Goal: Find specific page/section: Find specific page/section

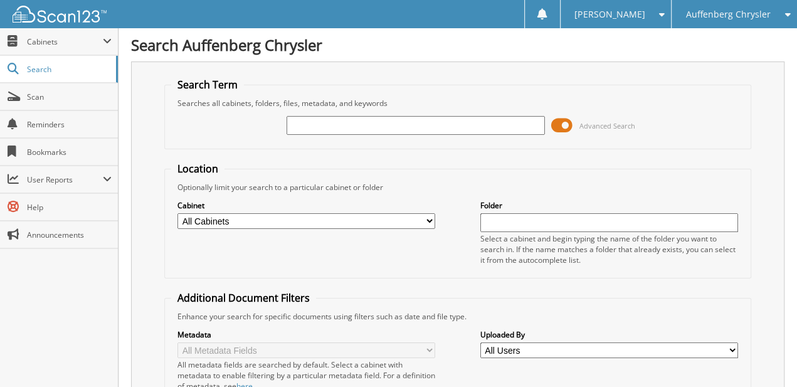
click at [364, 139] on div "Advanced Search" at bounding box center [457, 125] width 573 height 34
click at [365, 128] on input "text" at bounding box center [415, 125] width 258 height 19
paste input "920940"
type input "920940"
click at [560, 123] on span at bounding box center [561, 125] width 21 height 19
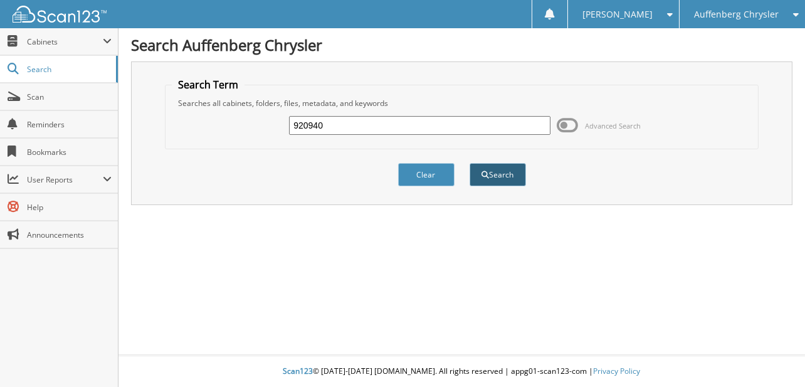
click at [513, 167] on button "Search" at bounding box center [497, 174] width 56 height 23
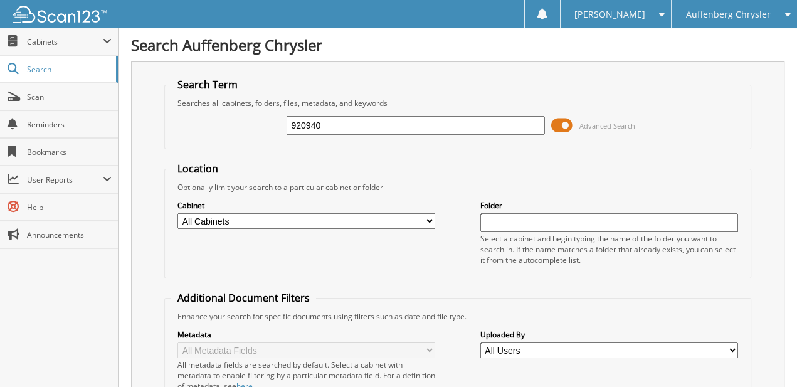
click at [556, 120] on span at bounding box center [561, 125] width 21 height 19
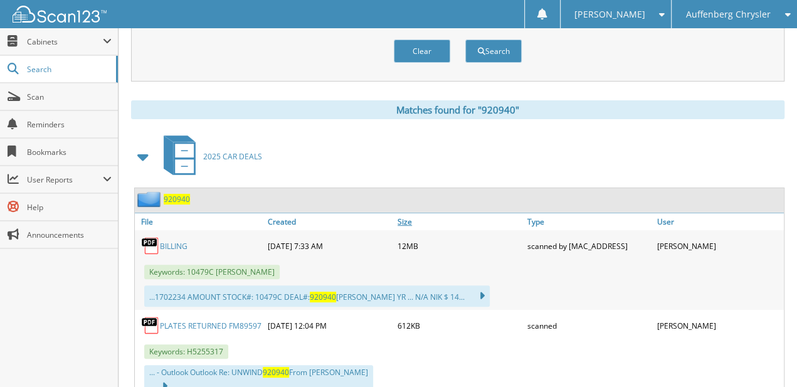
drag, startPoint x: 413, startPoint y: 162, endPoint x: 401, endPoint y: 219, distance: 58.3
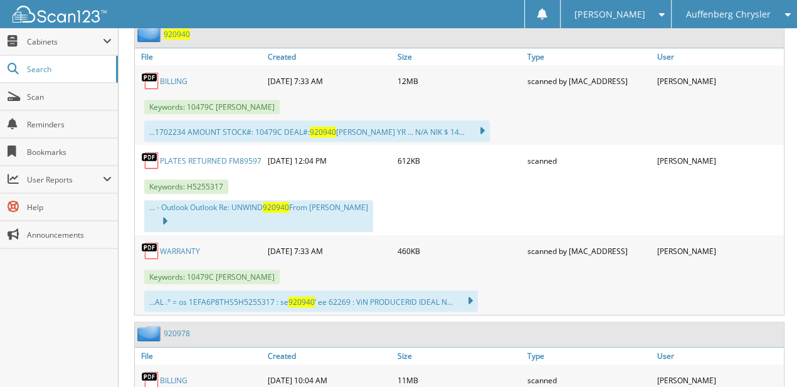
drag, startPoint x: 260, startPoint y: 116, endPoint x: 257, endPoint y: 194, distance: 77.8
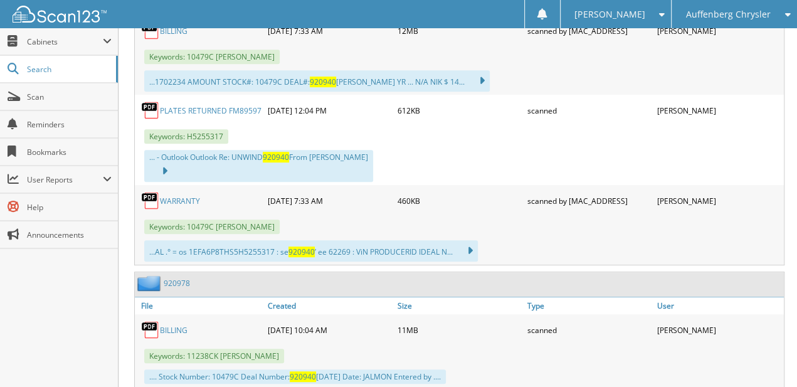
scroll to position [356, 0]
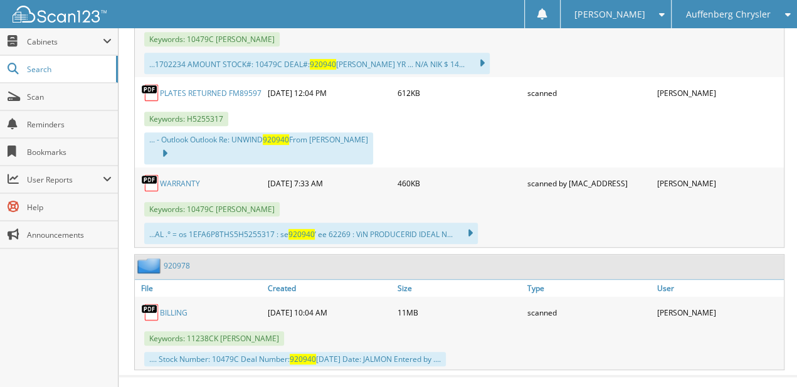
drag, startPoint x: 470, startPoint y: 161, endPoint x: 473, endPoint y: 216, distance: 54.6
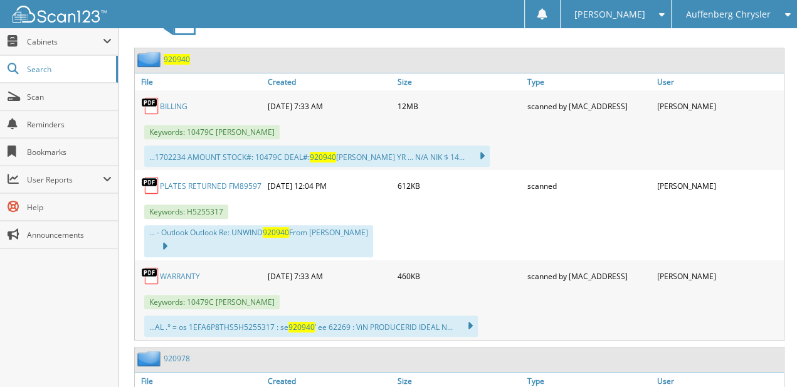
drag, startPoint x: 507, startPoint y: 305, endPoint x: 503, endPoint y: 234, distance: 71.0
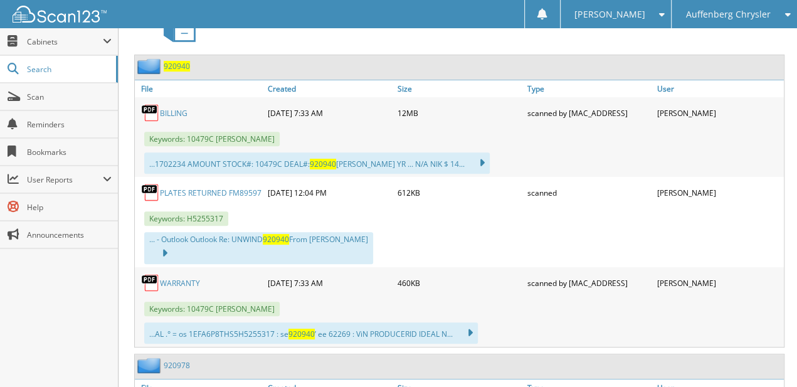
click at [179, 66] on span "920940" at bounding box center [177, 66] width 26 height 11
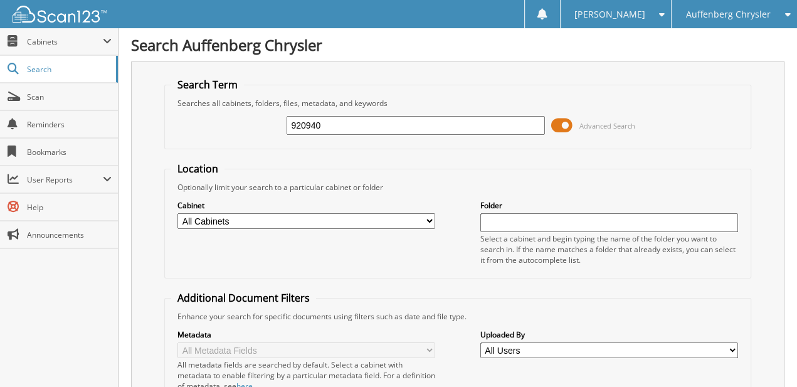
click at [572, 123] on span at bounding box center [561, 125] width 21 height 19
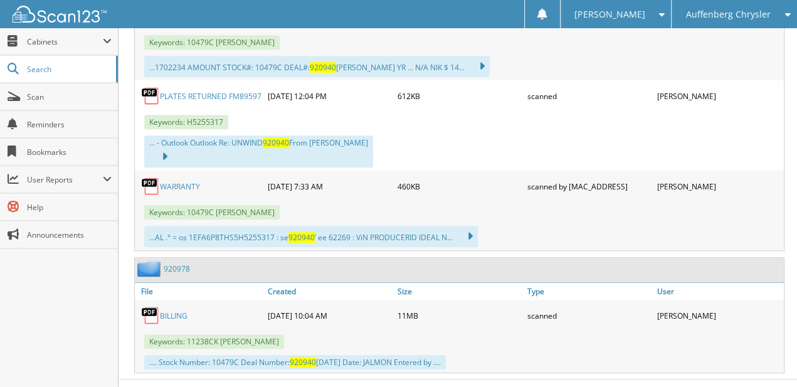
scroll to position [356, 0]
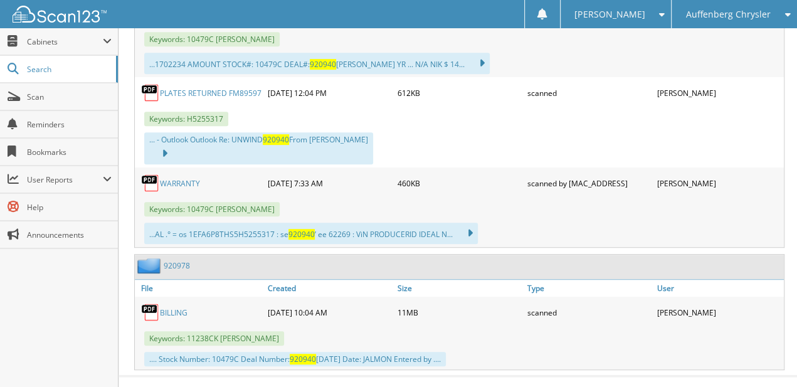
click at [174, 307] on link "BILLING" at bounding box center [174, 312] width 28 height 11
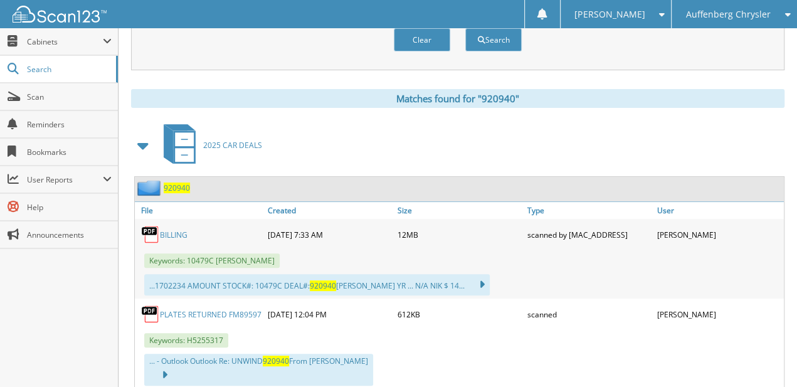
drag, startPoint x: 550, startPoint y: 175, endPoint x: 557, endPoint y: 53, distance: 122.4
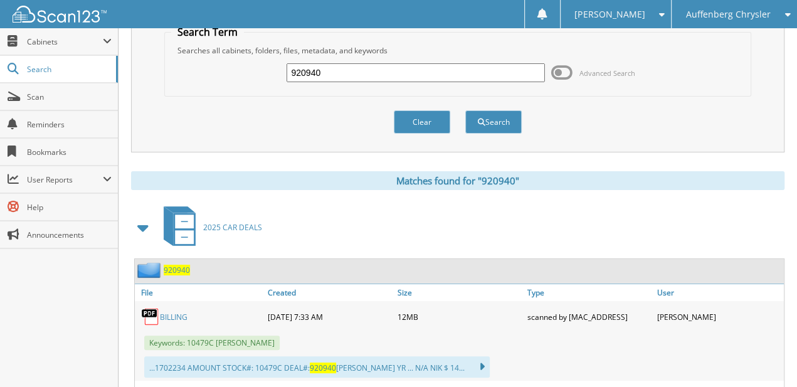
click at [389, 73] on input "920940" at bounding box center [415, 72] width 258 height 19
type input "JONES"
click at [465, 110] on button "Search" at bounding box center [493, 121] width 56 height 23
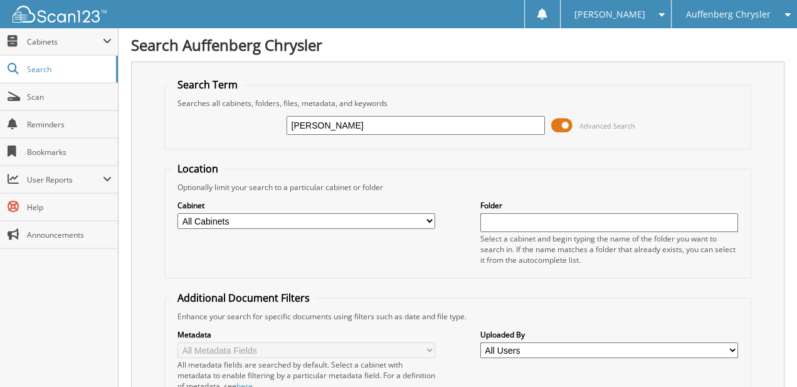
click at [570, 122] on span at bounding box center [561, 125] width 21 height 19
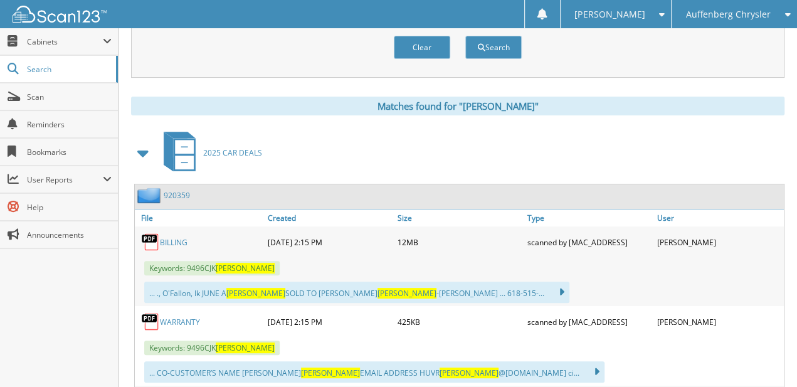
scroll to position [153, 0]
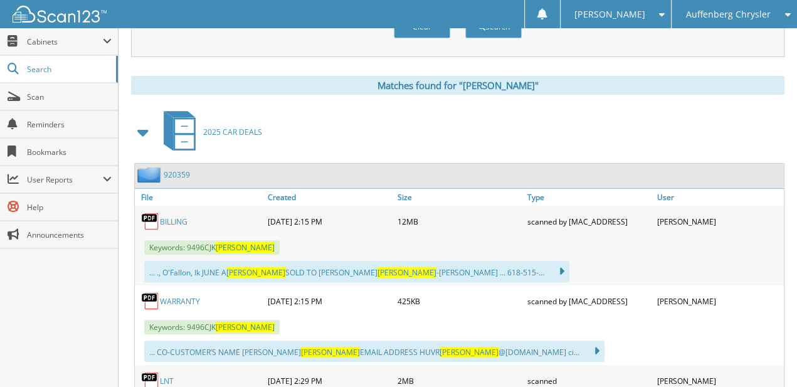
drag, startPoint x: 609, startPoint y: 108, endPoint x: 595, endPoint y: 179, distance: 72.8
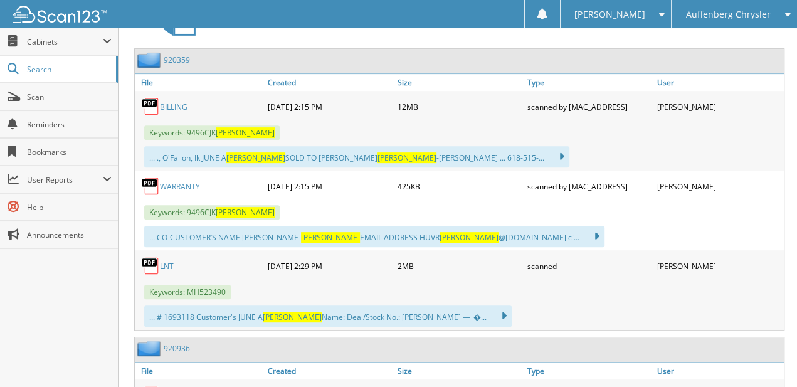
drag, startPoint x: 605, startPoint y: 155, endPoint x: 601, endPoint y: 187, distance: 32.2
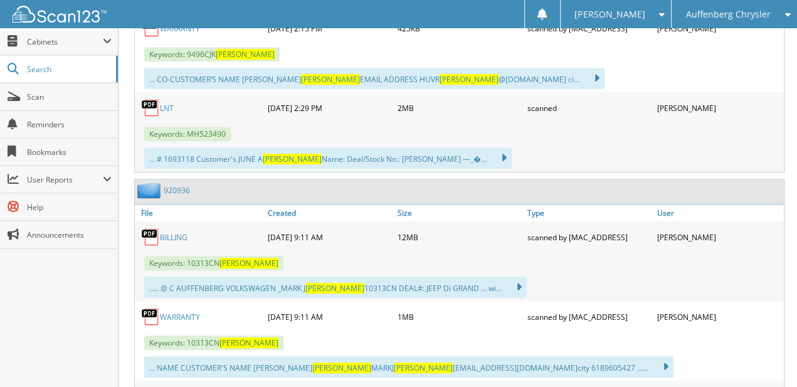
drag, startPoint x: 598, startPoint y: 164, endPoint x: 586, endPoint y: 251, distance: 87.3
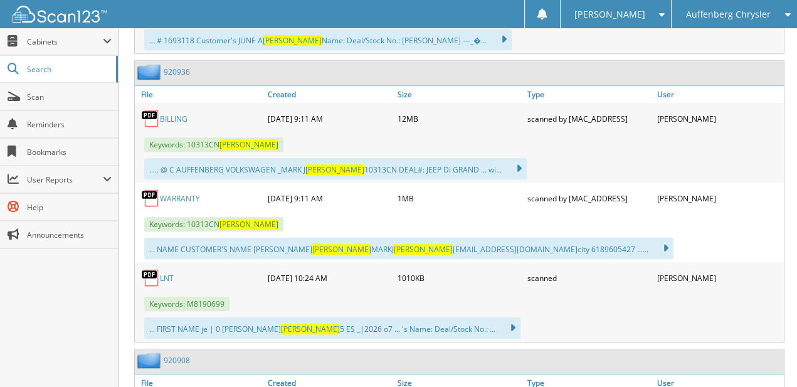
drag, startPoint x: 594, startPoint y: 211, endPoint x: 592, endPoint y: 224, distance: 13.2
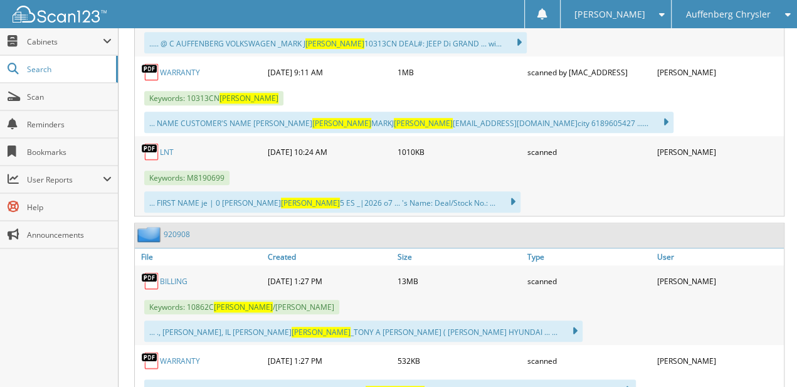
drag, startPoint x: 593, startPoint y: 164, endPoint x: 582, endPoint y: 243, distance: 80.4
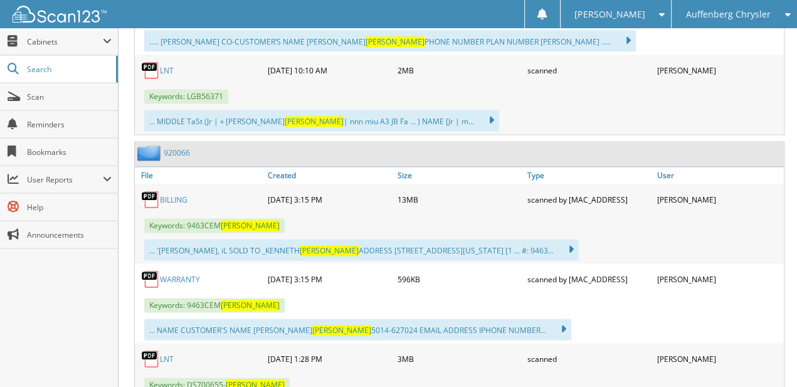
drag, startPoint x: 560, startPoint y: 317, endPoint x: 556, endPoint y: 340, distance: 23.0
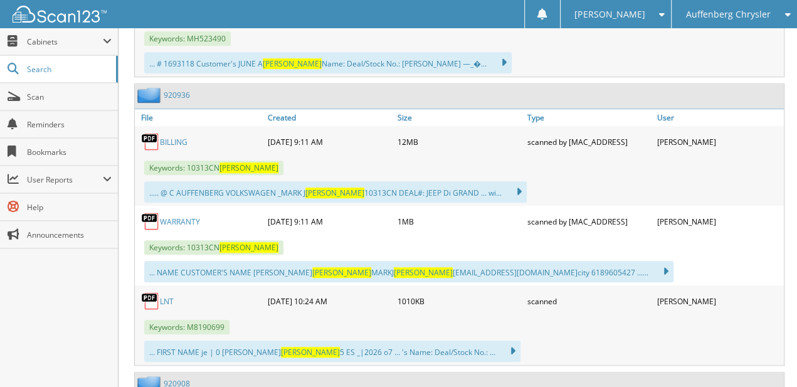
drag, startPoint x: 560, startPoint y: 243, endPoint x: 604, endPoint y: -14, distance: 261.3
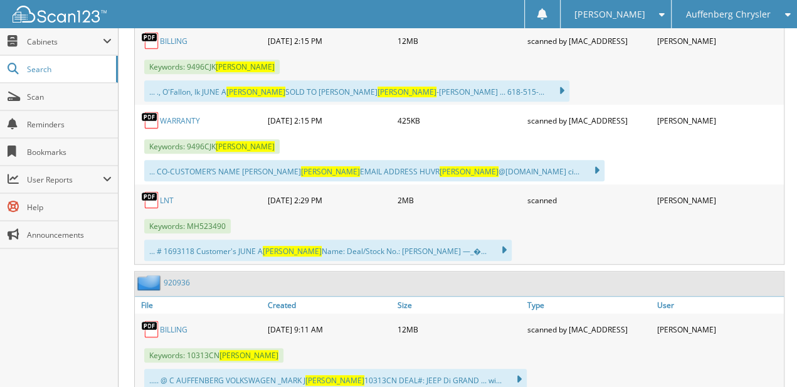
scroll to position [159, 0]
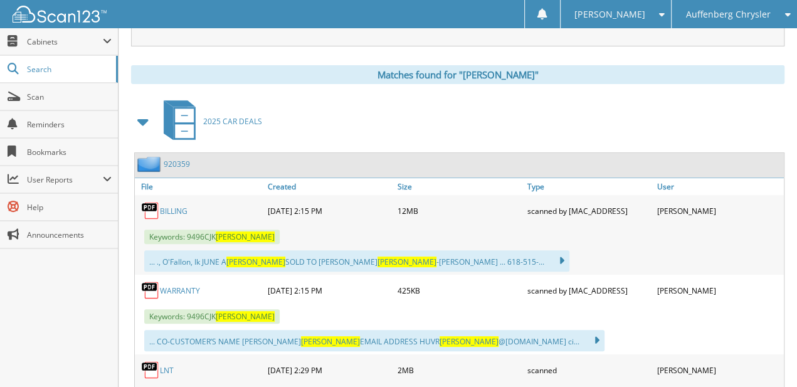
drag, startPoint x: 424, startPoint y: 202, endPoint x: 443, endPoint y: 27, distance: 176.5
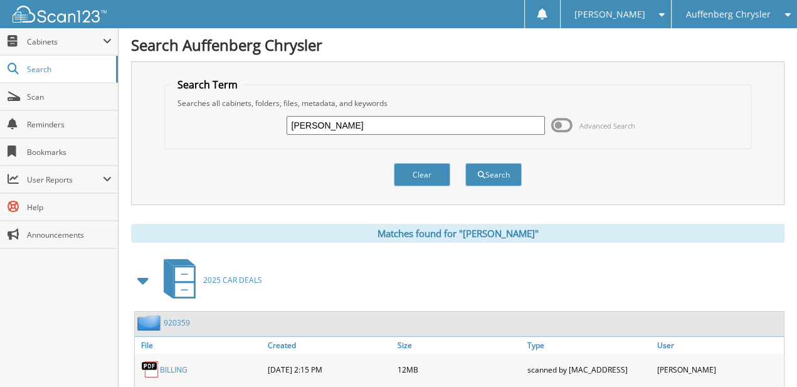
click at [289, 122] on input "JONES" at bounding box center [415, 125] width 258 height 19
type input "JEFFREY JONES"
click at [465, 163] on button "Search" at bounding box center [493, 174] width 56 height 23
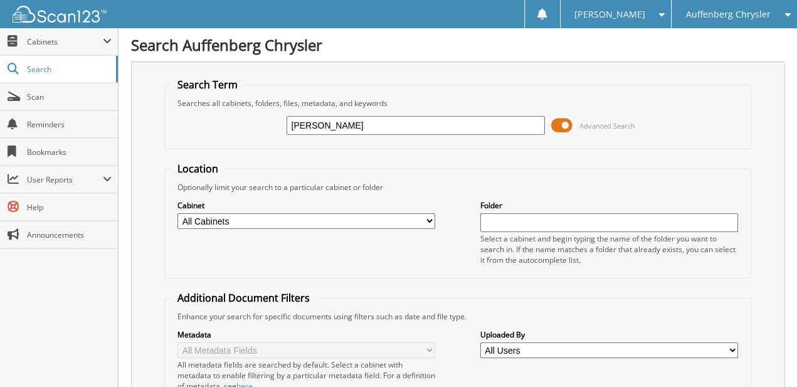
click at [550, 122] on div "JEFFREY JONES Advanced Search" at bounding box center [457, 125] width 573 height 34
click at [552, 122] on span at bounding box center [561, 125] width 21 height 19
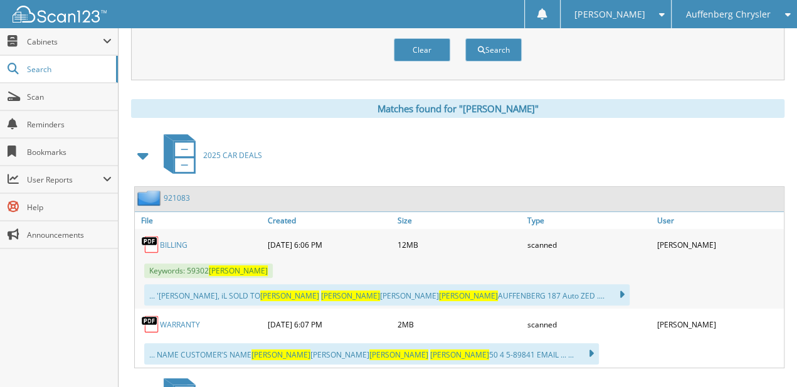
scroll to position [187, 0]
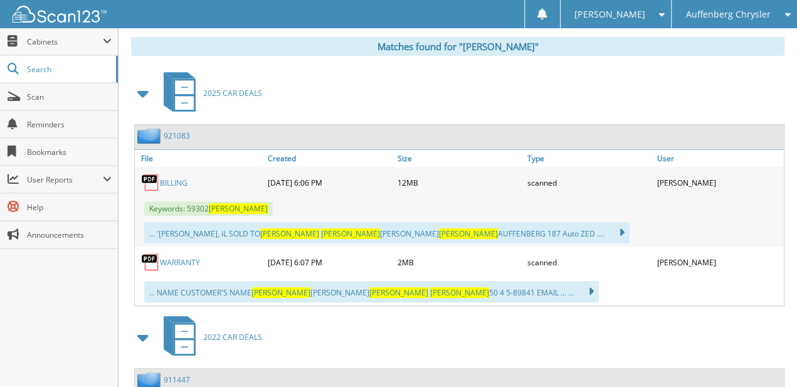
drag, startPoint x: 541, startPoint y: 99, endPoint x: 533, endPoint y: 181, distance: 82.5
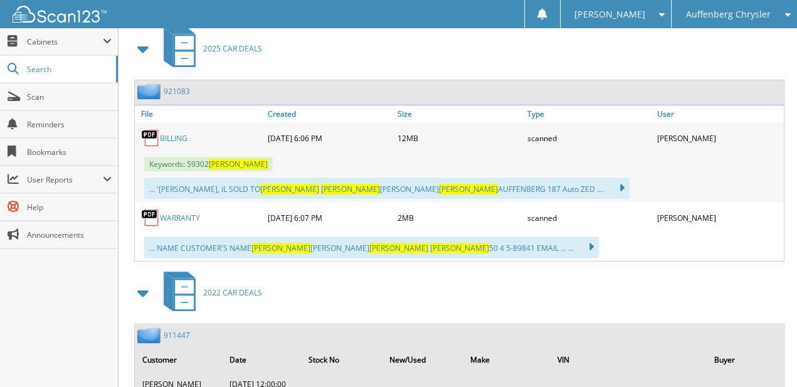
drag, startPoint x: 281, startPoint y: 142, endPoint x: 281, endPoint y: 202, distance: 60.2
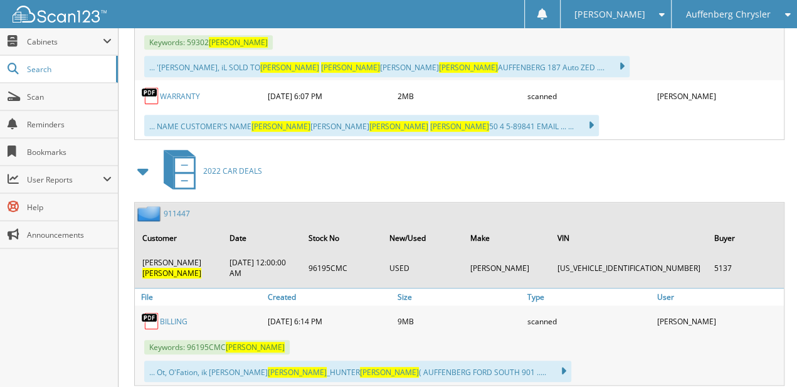
drag, startPoint x: 368, startPoint y: 187, endPoint x: 365, endPoint y: 248, distance: 60.9
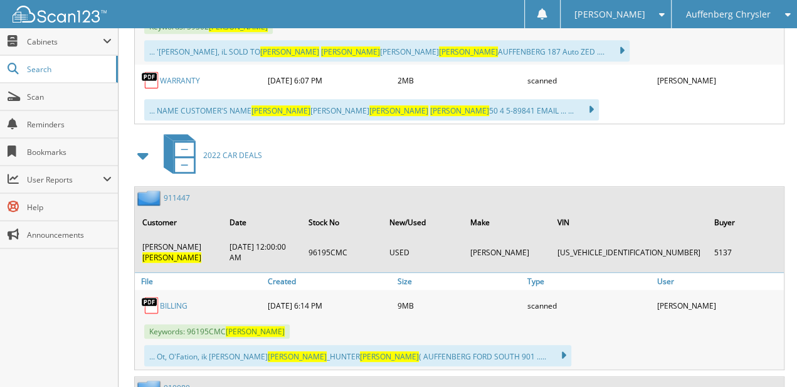
click at [88, 330] on div "Close Cabinets This Company All Companies Email Addresses" at bounding box center [59, 207] width 118 height 359
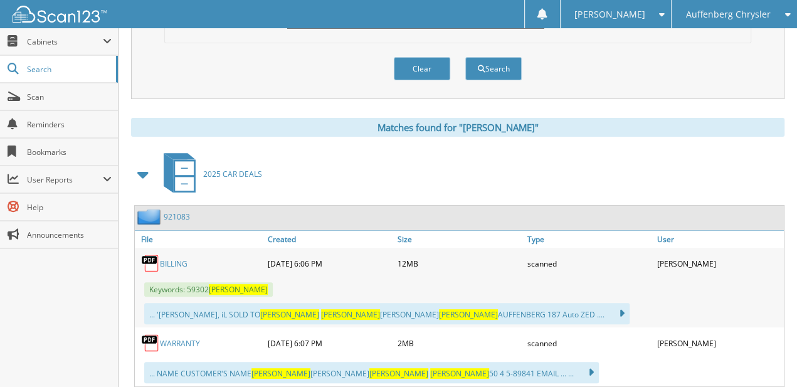
scroll to position [0, 0]
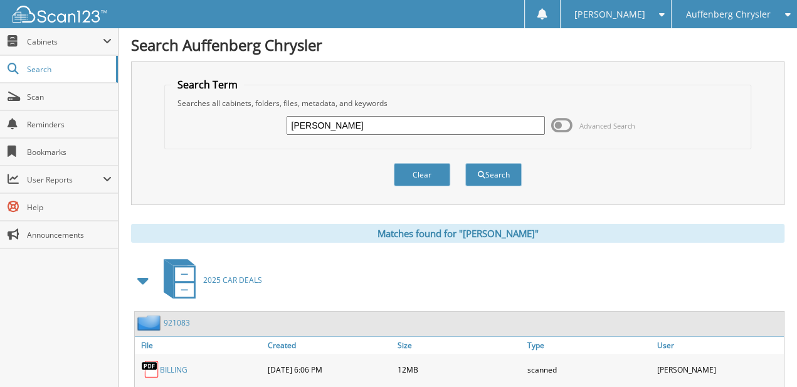
click at [366, 112] on div "JEFFREY JONES Advanced Search" at bounding box center [457, 125] width 573 height 34
click at [364, 118] on input "JEFFREY JONES" at bounding box center [415, 125] width 258 height 19
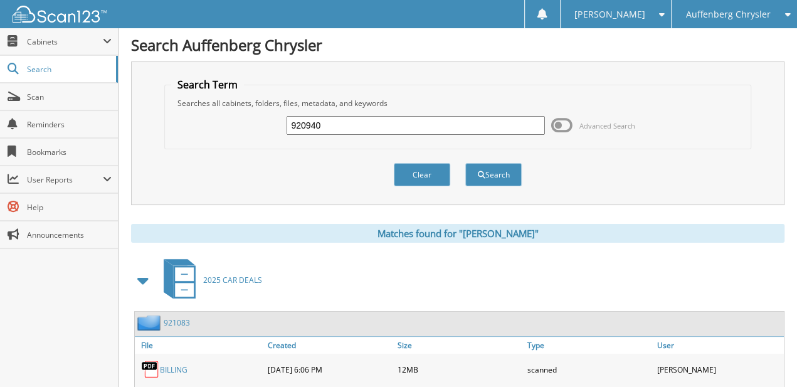
type input "920940"
click at [465, 163] on button "Search" at bounding box center [493, 174] width 56 height 23
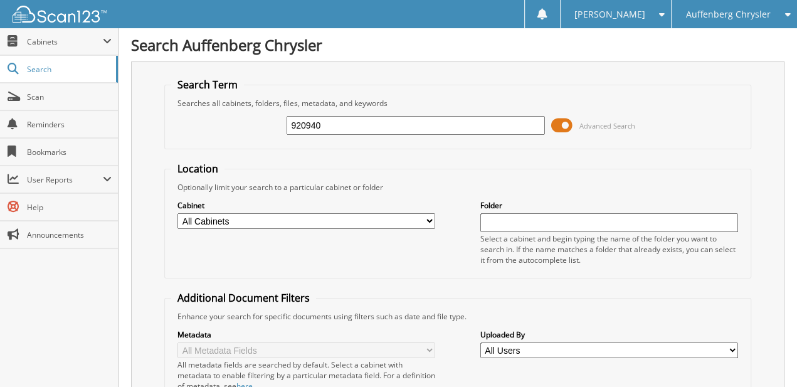
click at [555, 117] on span at bounding box center [561, 125] width 21 height 19
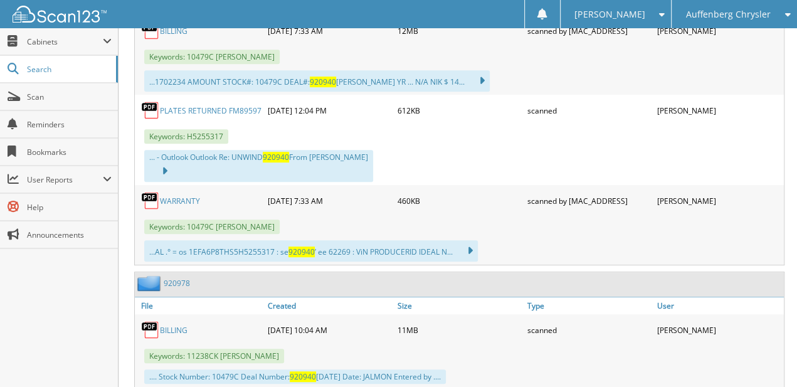
scroll to position [356, 0]
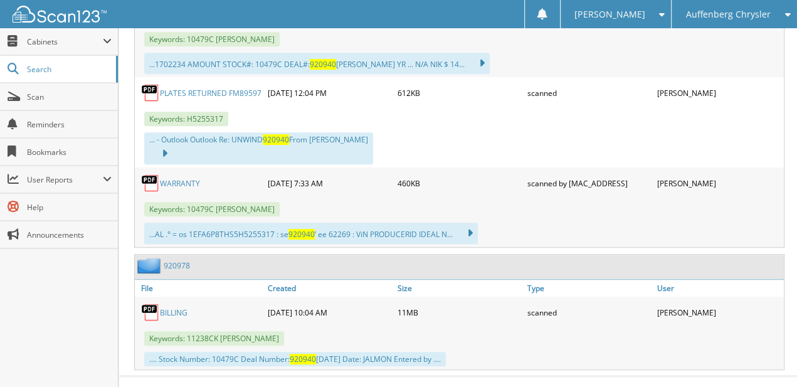
click at [179, 307] on link "BILLING" at bounding box center [174, 312] width 28 height 11
click at [795, 92] on div "Search Auffenberg Chrysler Search Term Searches all cabinets, folders, files, m…" at bounding box center [457, 25] width 678 height 763
click at [265, 377] on div "Scan123 © 1996-2025 scan123.com. All rights reserved | appg01-scan123-com | Pri…" at bounding box center [457, 392] width 678 height 31
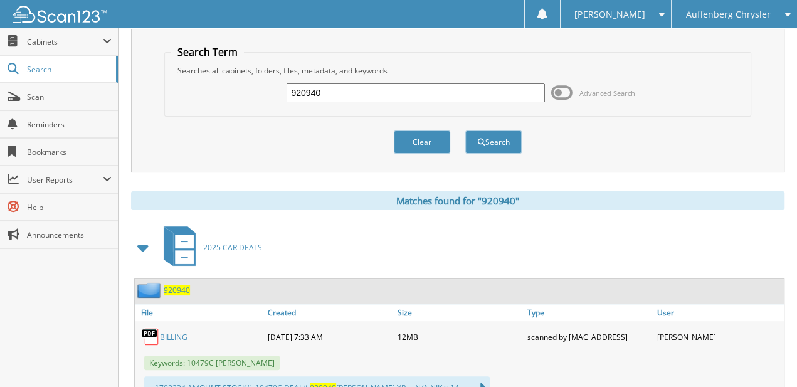
scroll to position [0, 0]
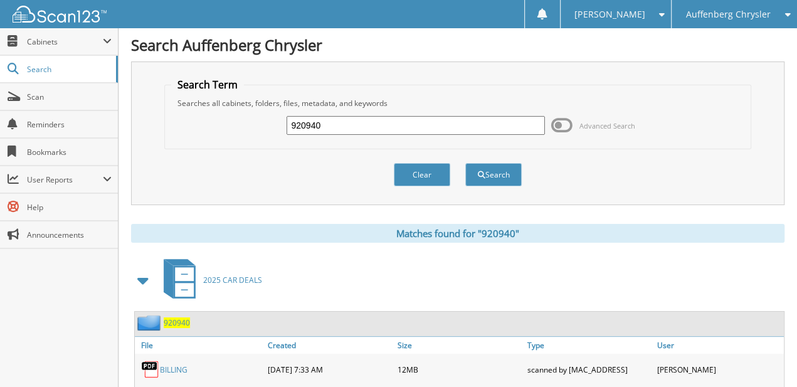
click at [757, 21] on div "Auffenberg Chrysler" at bounding box center [734, 14] width 113 height 28
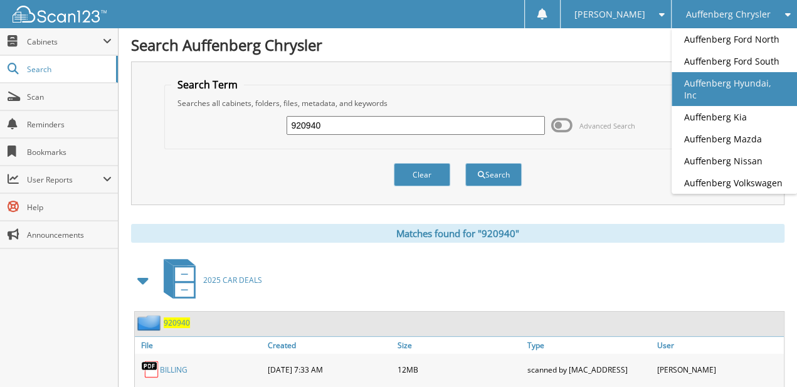
click at [758, 79] on link "Auffenberg Hyundai, Inc" at bounding box center [733, 89] width 125 height 34
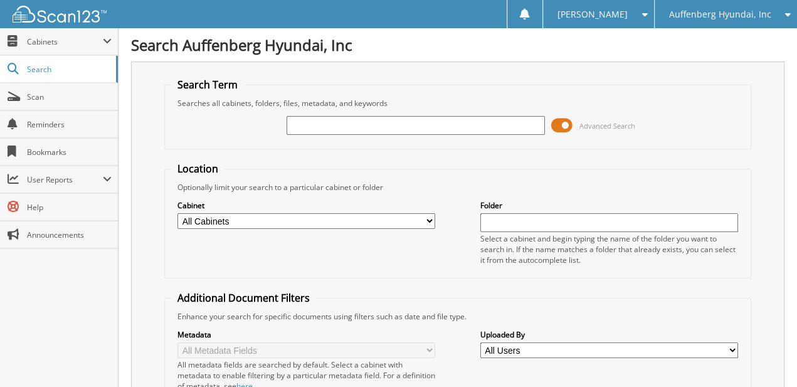
click at [452, 128] on input "text" at bounding box center [415, 125] width 258 height 19
type input "3"
click at [68, 92] on span "Scan" at bounding box center [69, 97] width 85 height 11
